Goal: Transaction & Acquisition: Purchase product/service

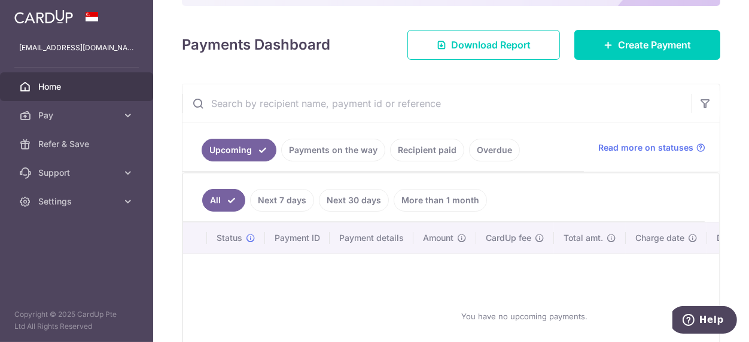
scroll to position [179, 0]
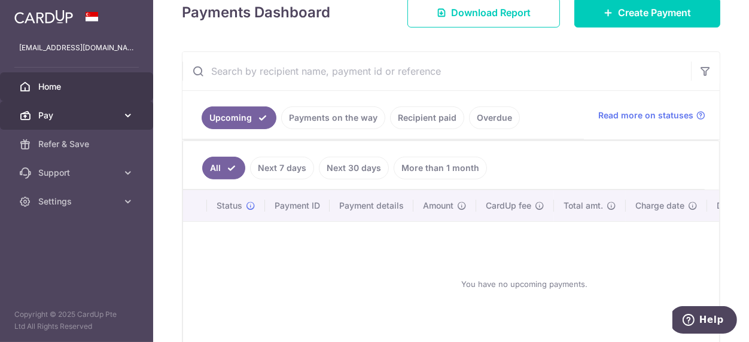
click at [77, 123] on link "Pay" at bounding box center [76, 115] width 153 height 29
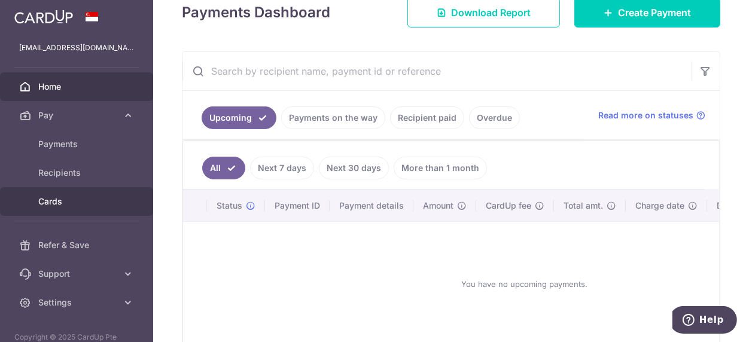
click at [62, 207] on span "Cards" at bounding box center [77, 202] width 79 height 12
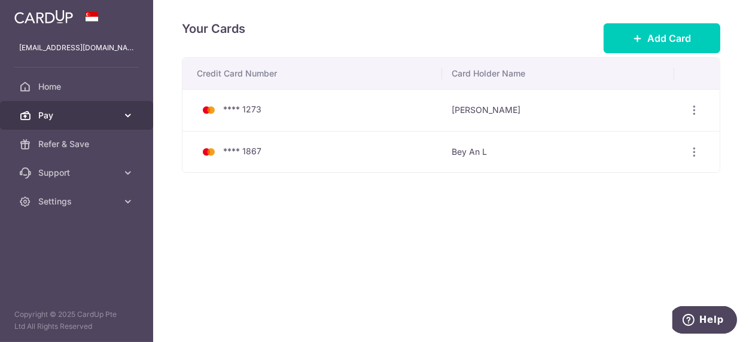
click at [81, 112] on span "Pay" at bounding box center [77, 115] width 79 height 12
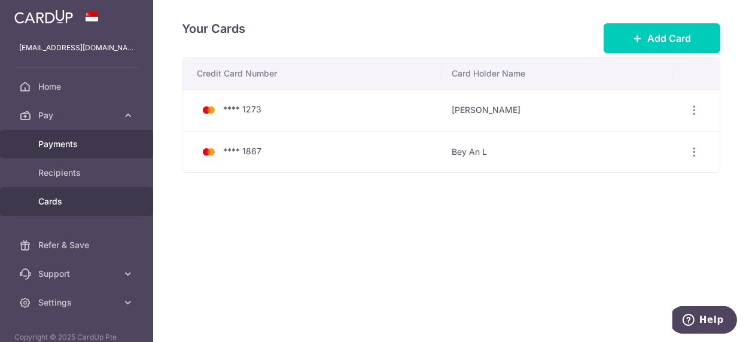
click at [74, 144] on span "Payments" at bounding box center [77, 144] width 79 height 12
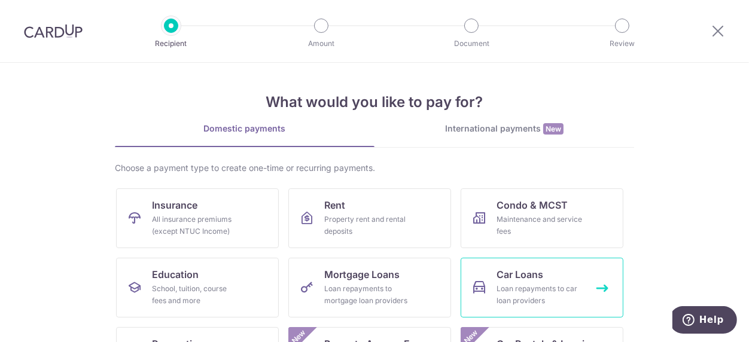
scroll to position [104, 0]
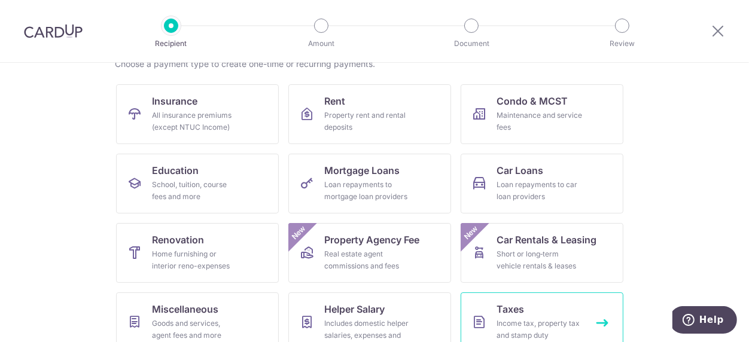
click at [517, 306] on span "Taxes" at bounding box center [510, 309] width 28 height 14
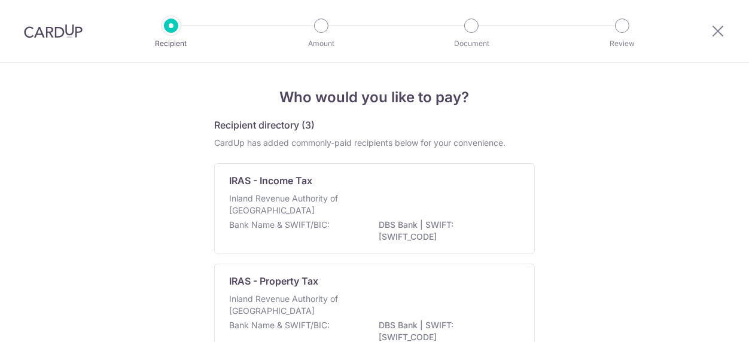
click at [362, 196] on div "Inland Revenue Authority of Singapore" at bounding box center [374, 206] width 291 height 26
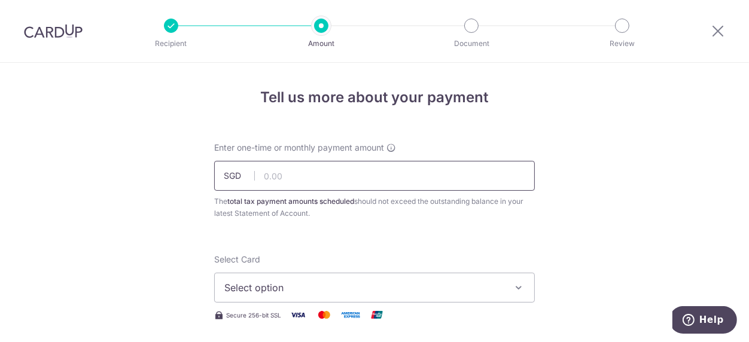
click at [324, 177] on input "text" at bounding box center [374, 176] width 321 height 30
type input "715.02"
click at [333, 294] on span "Select option" at bounding box center [363, 287] width 279 height 14
click at [309, 288] on span "Select option" at bounding box center [363, 287] width 279 height 14
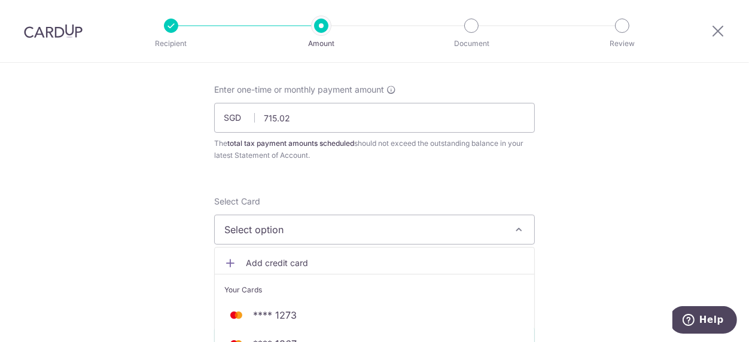
scroll to position [104, 0]
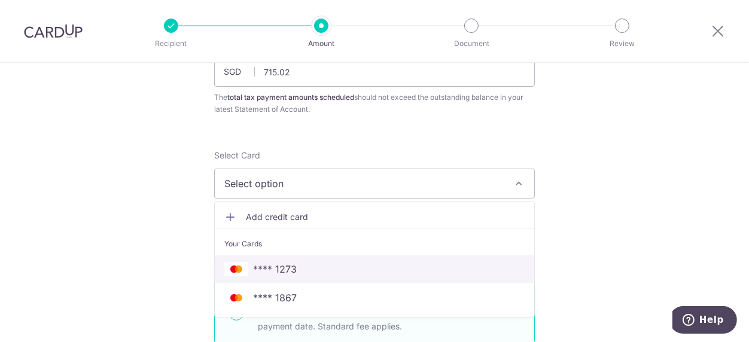
click at [291, 265] on span "**** 1273" at bounding box center [275, 269] width 44 height 14
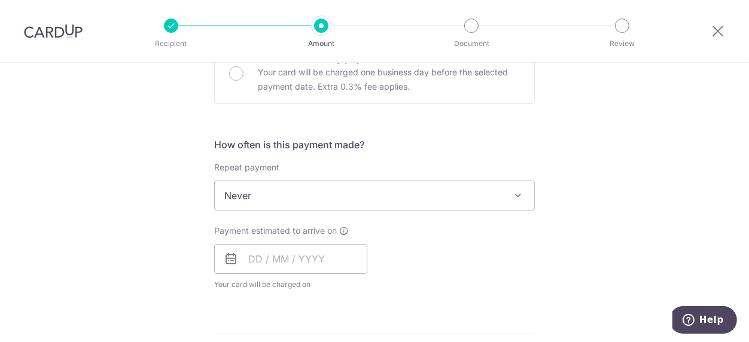
scroll to position [469, 0]
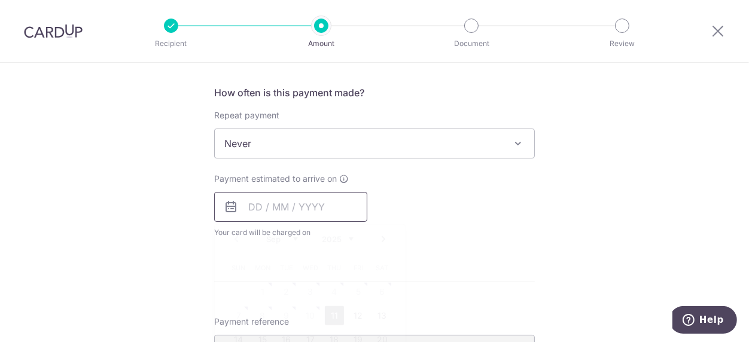
click at [314, 200] on input "text" at bounding box center [290, 207] width 153 height 30
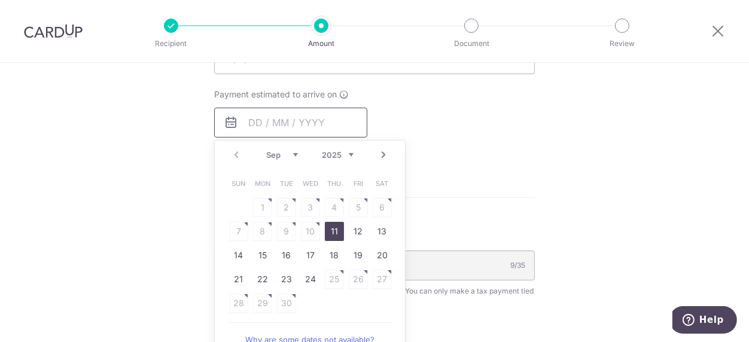
scroll to position [573, 0]
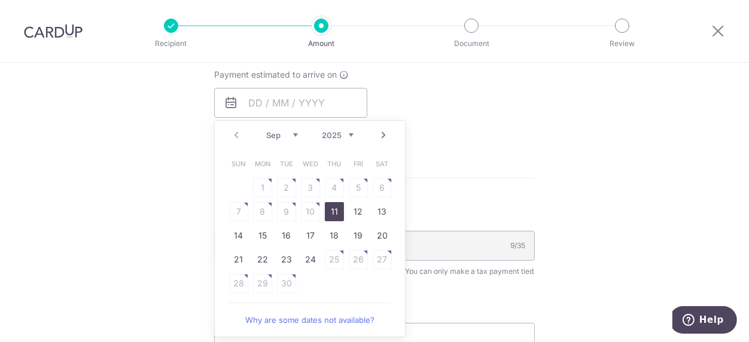
click at [331, 216] on link "11" at bounding box center [334, 211] width 19 height 19
type input "[DATE]"
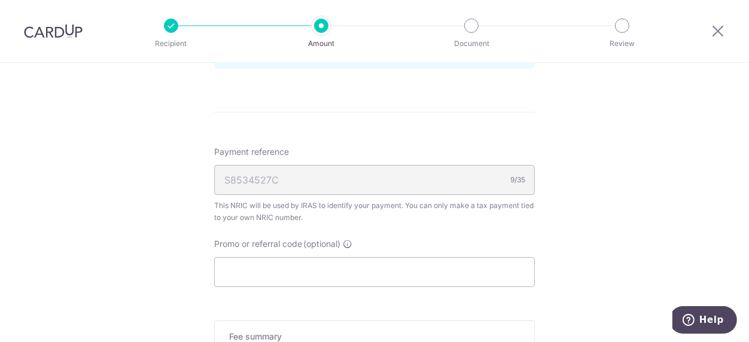
scroll to position [729, 0]
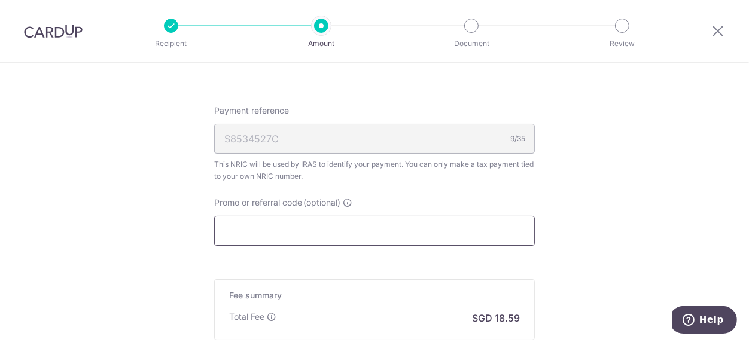
click at [339, 233] on input "Promo or referral code (optional)" at bounding box center [374, 231] width 321 height 30
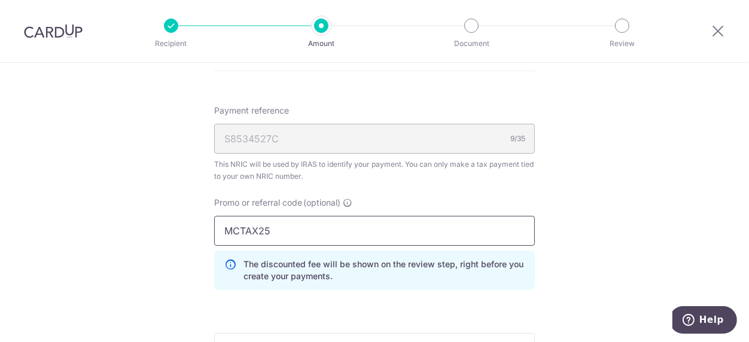
type input "MCTAX25"
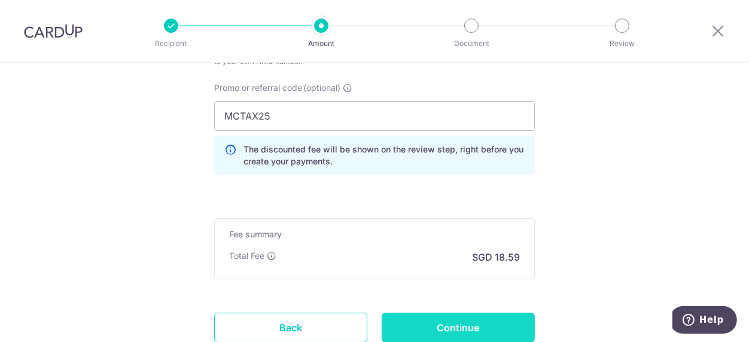
click at [435, 330] on input "Continue" at bounding box center [458, 328] width 153 height 30
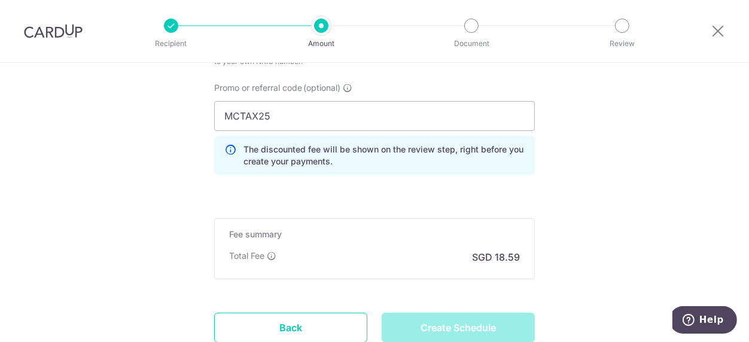
type input "Create Schedule"
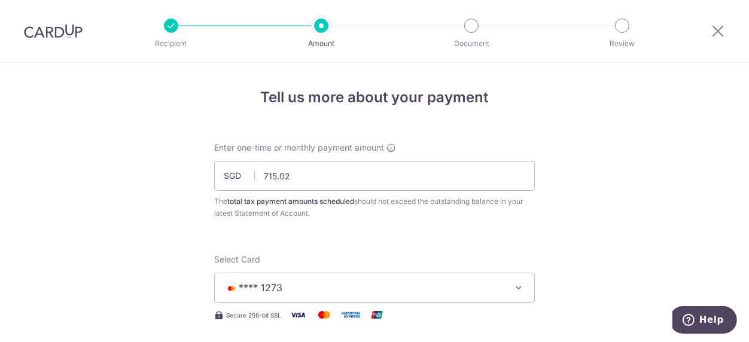
scroll to position [760, 0]
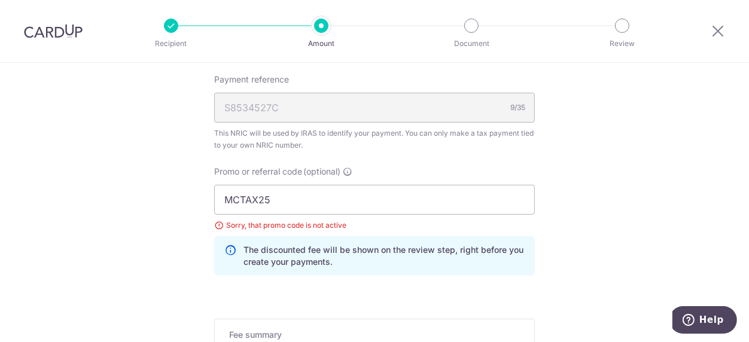
click at [713, 37] on icon at bounding box center [717, 30] width 14 height 15
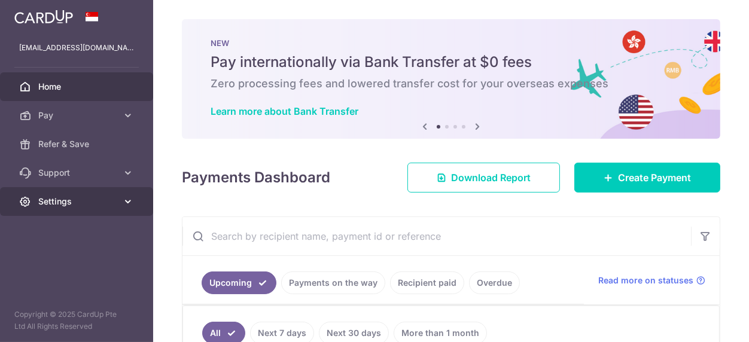
click at [69, 202] on span "Settings" at bounding box center [77, 202] width 79 height 12
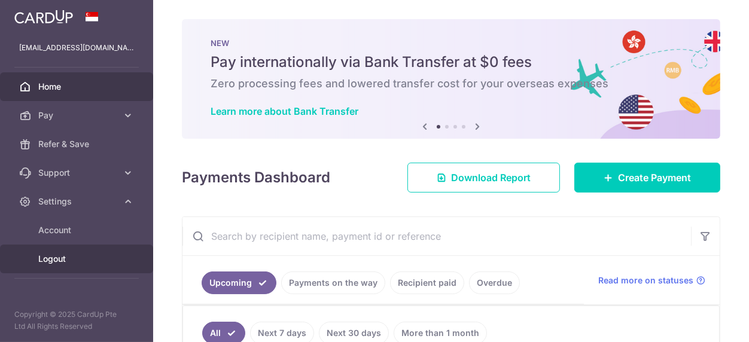
click at [56, 258] on span "Logout" at bounding box center [77, 259] width 79 height 12
